Goal: Task Accomplishment & Management: Complete application form

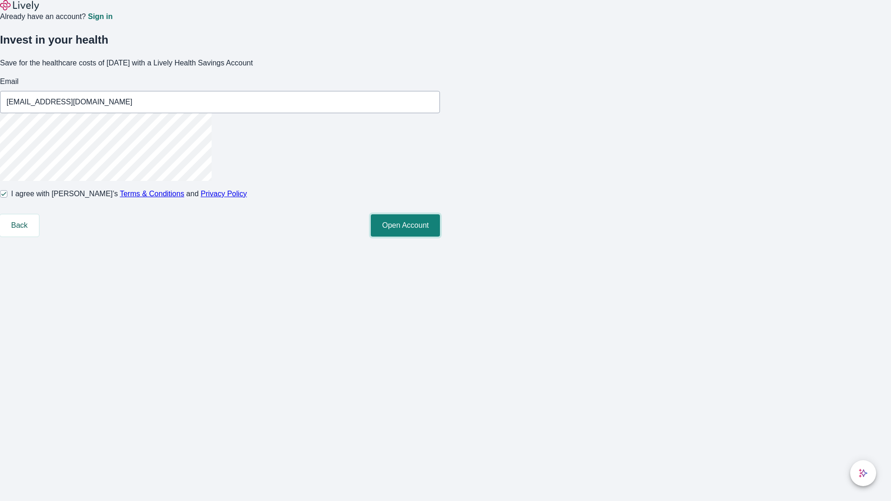
click at [440, 237] on button "Open Account" at bounding box center [405, 225] width 69 height 22
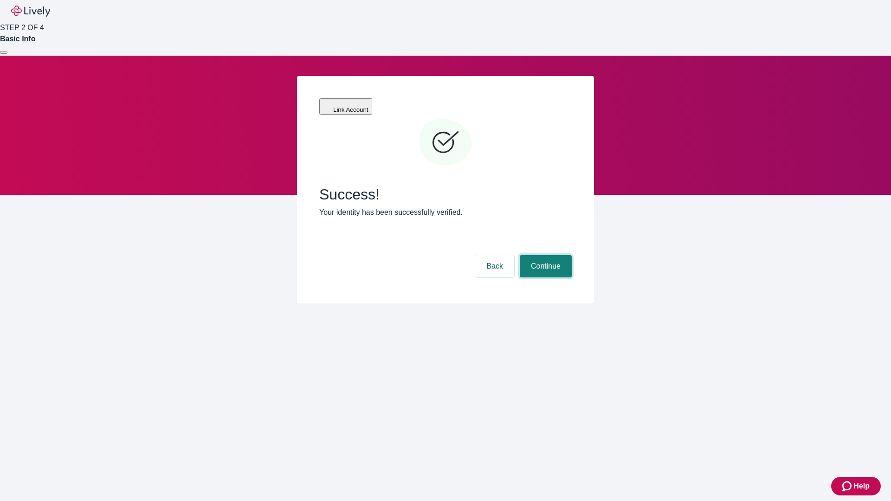
click at [544, 255] on button "Continue" at bounding box center [546, 266] width 52 height 22
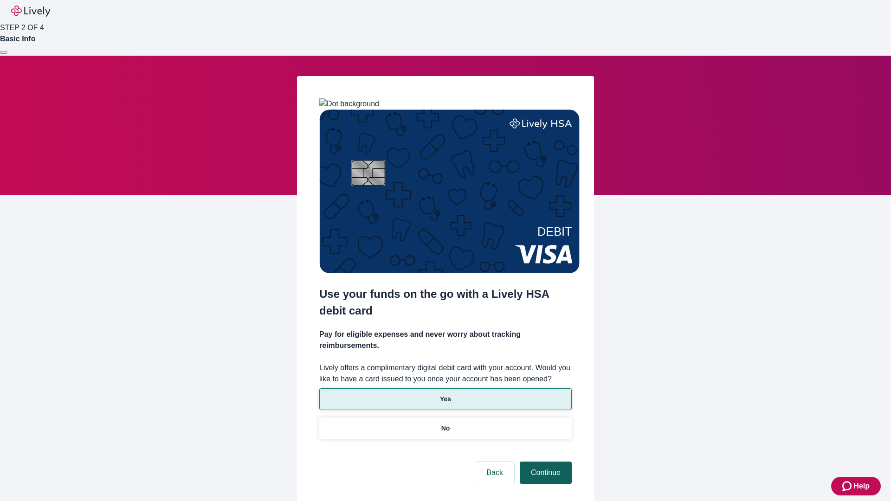
click at [445, 394] on p "Yes" at bounding box center [445, 399] width 11 height 10
click at [544, 462] on button "Continue" at bounding box center [546, 473] width 52 height 22
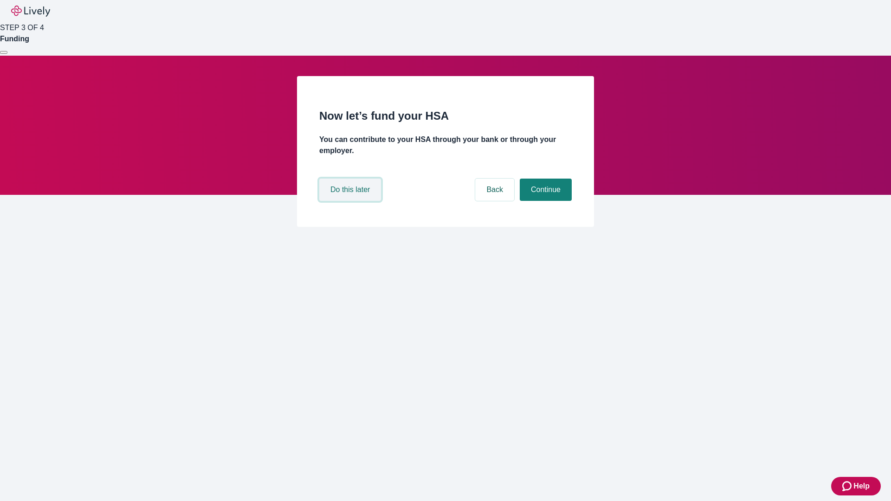
click at [351, 201] on button "Do this later" at bounding box center [350, 190] width 62 height 22
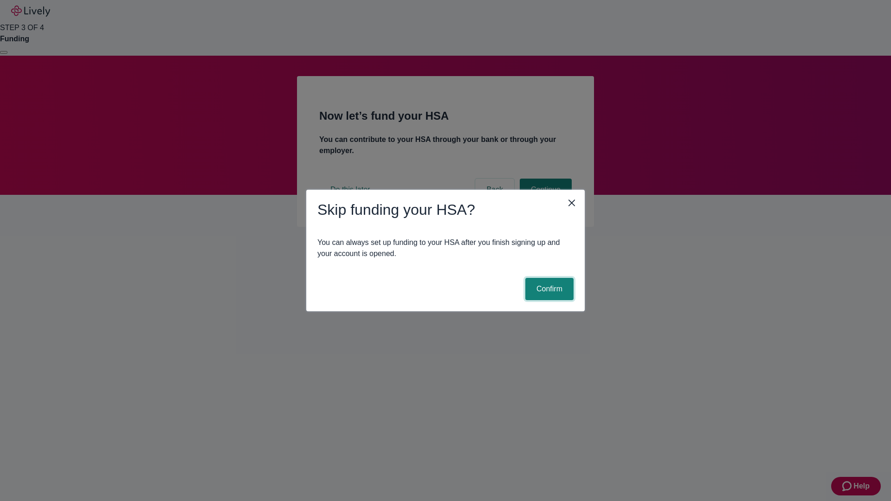
click at [548, 289] on button "Confirm" at bounding box center [549, 289] width 48 height 22
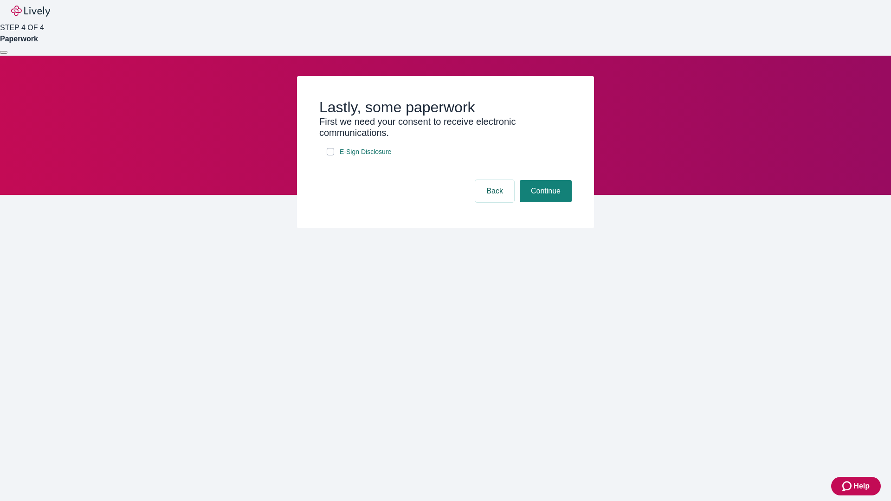
click at [330, 155] on input "E-Sign Disclosure" at bounding box center [330, 151] width 7 height 7
checkbox input "true"
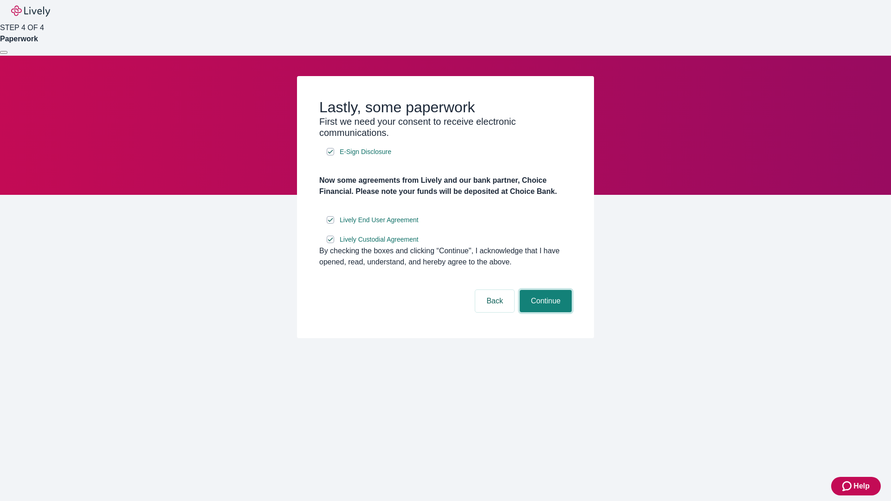
click at [544, 312] on button "Continue" at bounding box center [546, 301] width 52 height 22
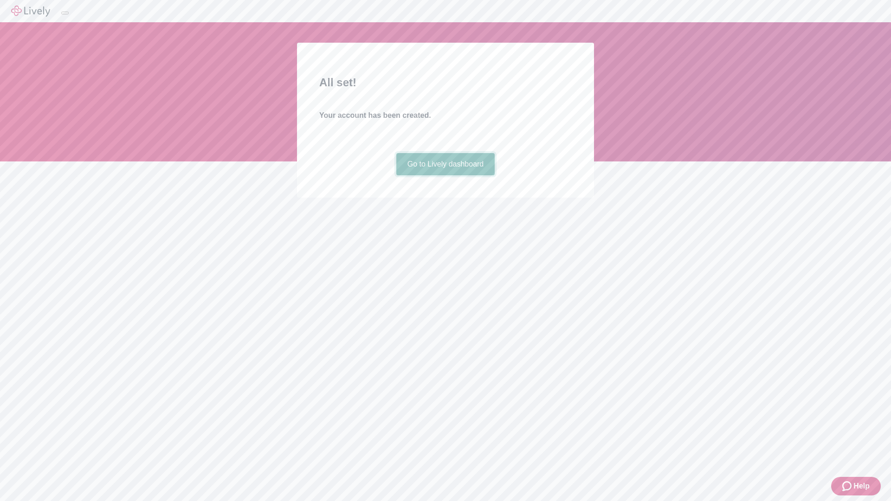
click at [445, 175] on link "Go to Lively dashboard" at bounding box center [445, 164] width 99 height 22
